Goal: Task Accomplishment & Management: Manage account settings

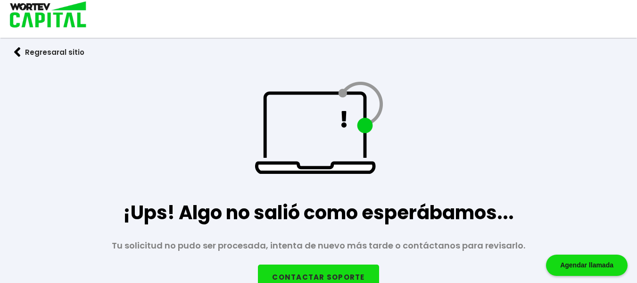
click at [61, 46] on button "Regresar al sitio" at bounding box center [49, 52] width 99 height 25
click at [52, 51] on button "Regresar al sitio" at bounding box center [49, 52] width 99 height 25
click at [27, 52] on button "Regresar al sitio" at bounding box center [49, 52] width 99 height 25
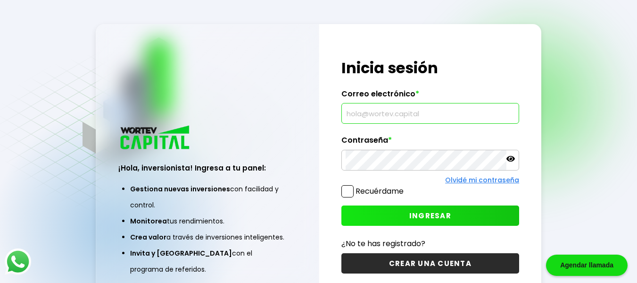
click at [381, 112] on input "text" at bounding box center [431, 113] width 170 height 20
type input "s_alejandro_glz@hotmail.com"
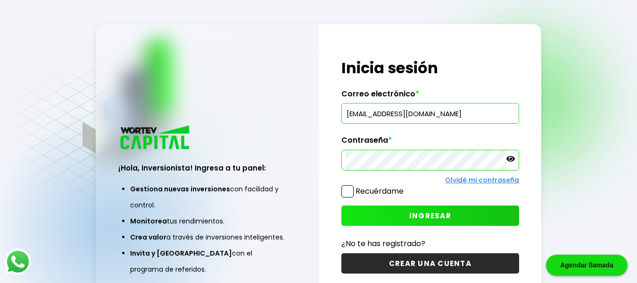
click at [386, 214] on button "INGRESAR" at bounding box center [431, 215] width 178 height 20
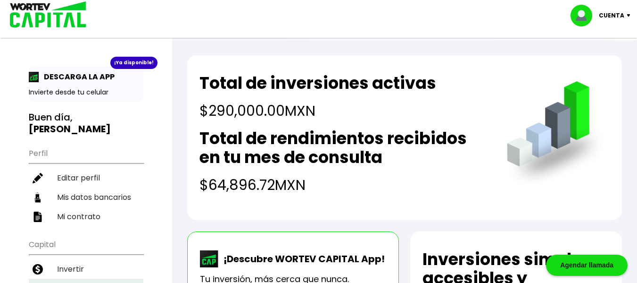
click at [92, 278] on li "Mis inversiones" at bounding box center [86, 287] width 115 height 19
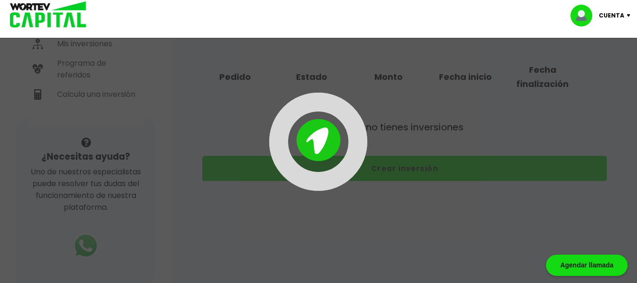
scroll to position [274, 0]
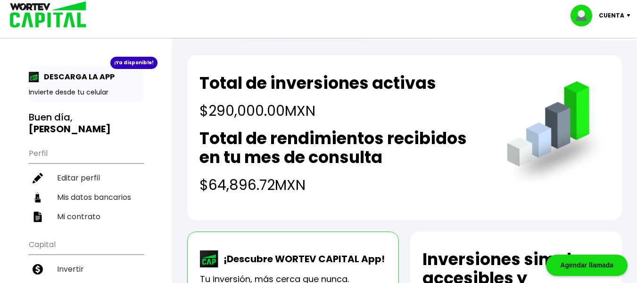
click at [615, 13] on p "Cuenta" at bounding box center [611, 15] width 25 height 14
click at [586, 63] on li "Cerrar sesión" at bounding box center [601, 62] width 75 height 19
